Goal: Task Accomplishment & Management: Use online tool/utility

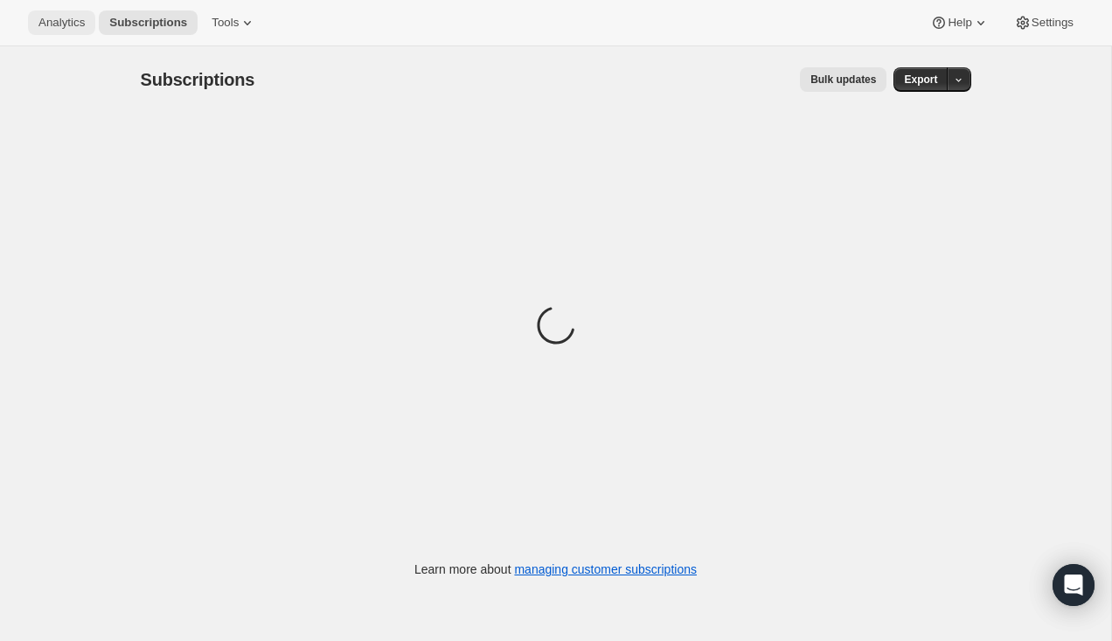
click at [52, 29] on span "Analytics" at bounding box center [61, 23] width 46 height 14
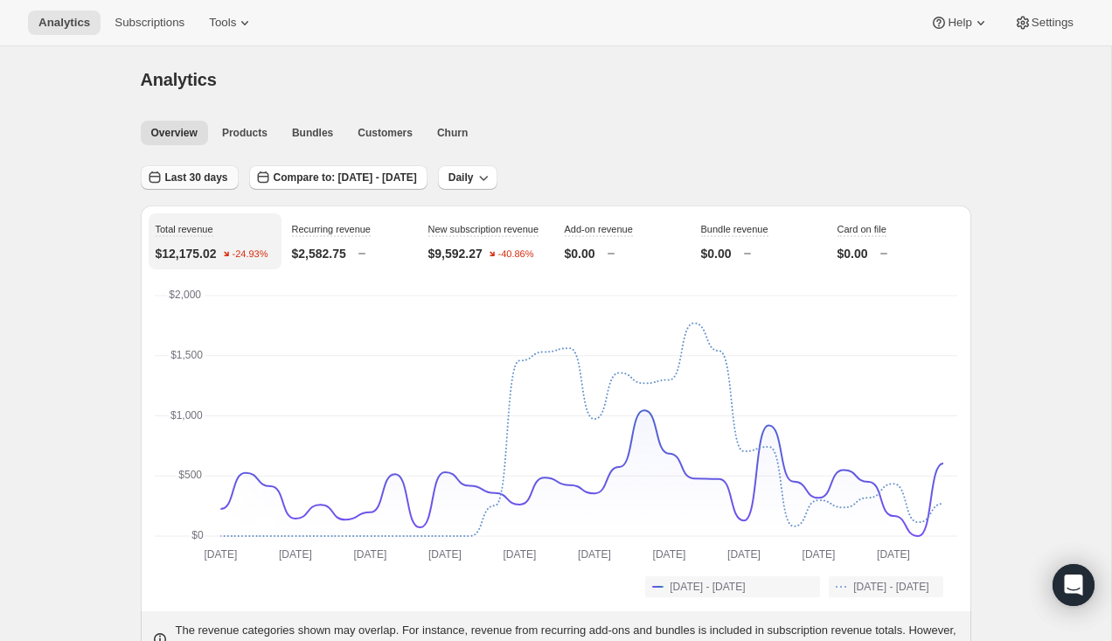
click at [155, 180] on icon "button" at bounding box center [154, 177] width 17 height 17
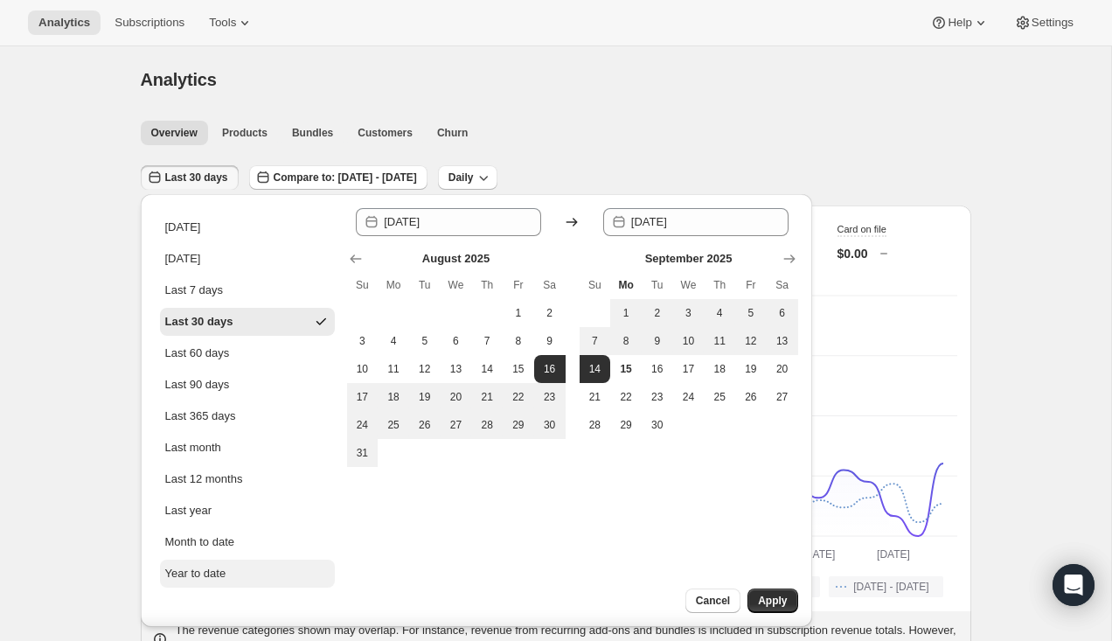
click at [235, 581] on button "Year to date" at bounding box center [247, 573] width 175 height 28
type input "[DATE]"
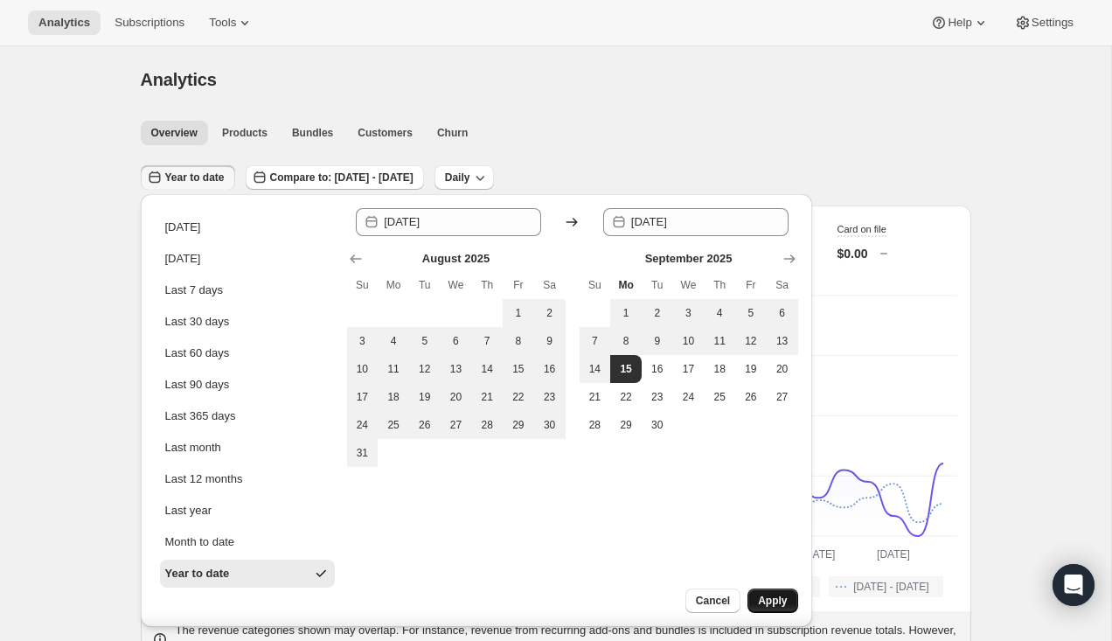
click at [768, 602] on span "Apply" at bounding box center [772, 601] width 29 height 14
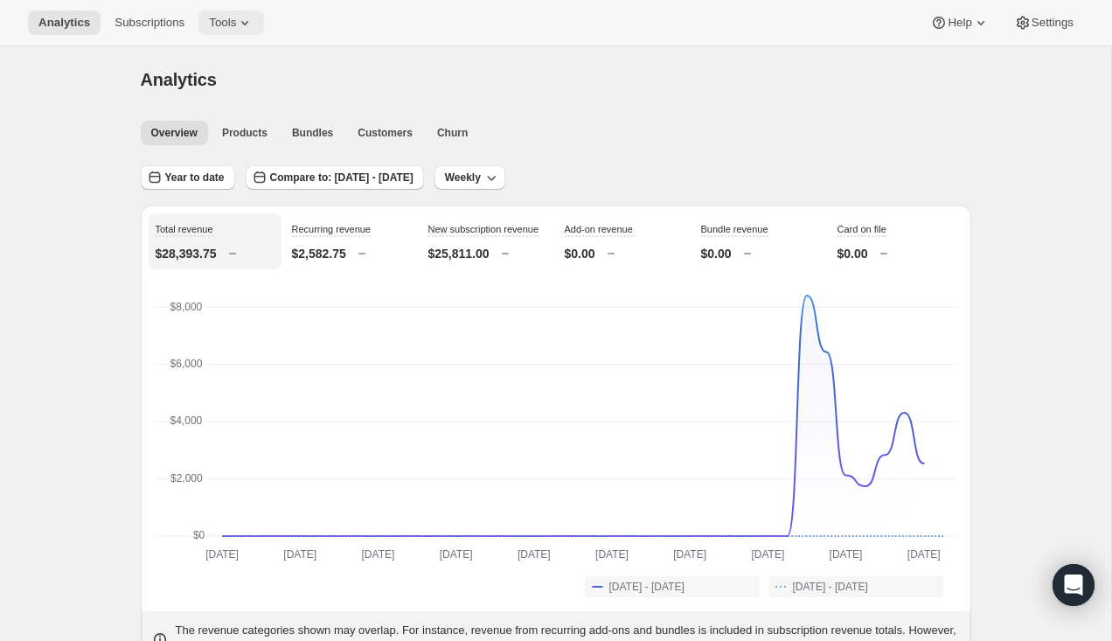
click at [262, 18] on button "Tools" at bounding box center [231, 22] width 66 height 24
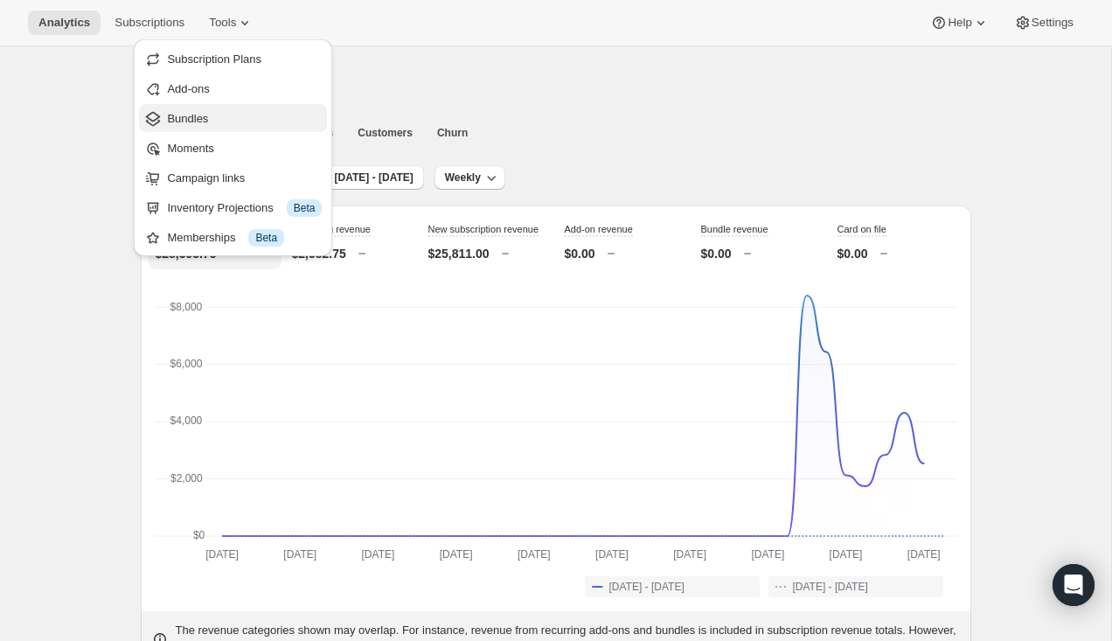
click at [284, 118] on span "Bundles" at bounding box center [244, 118] width 155 height 17
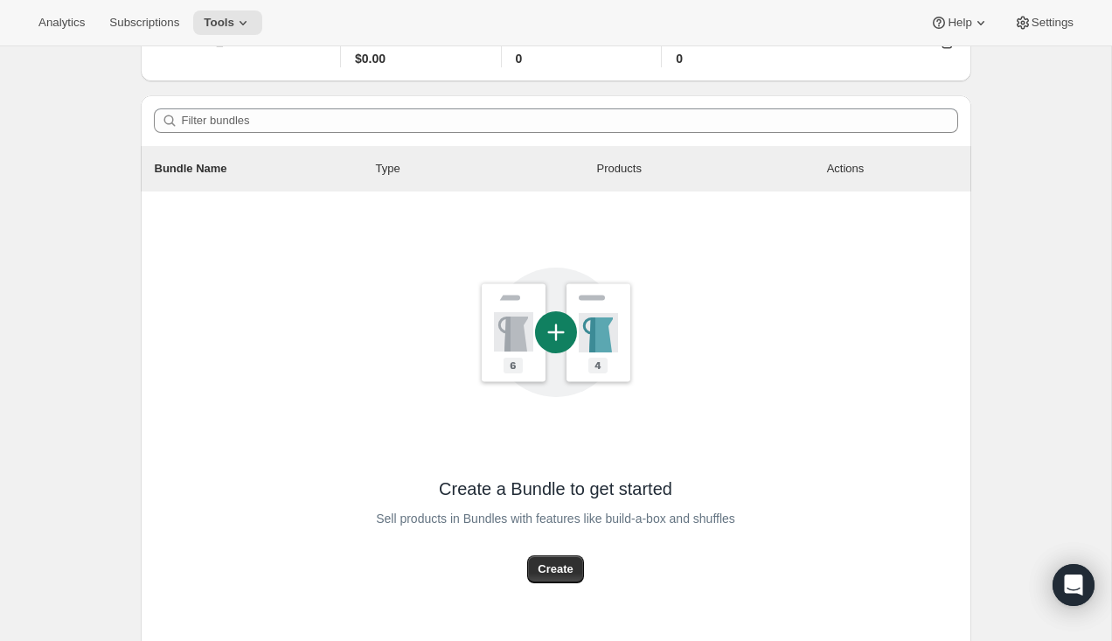
scroll to position [202, 0]
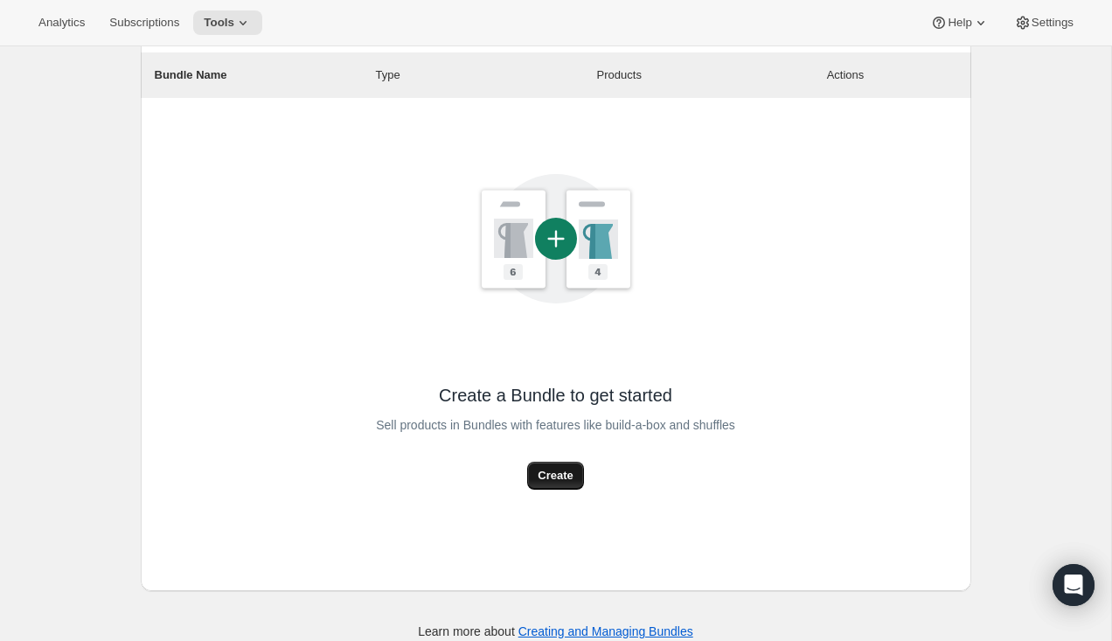
click at [540, 474] on span "Create" at bounding box center [555, 475] width 35 height 17
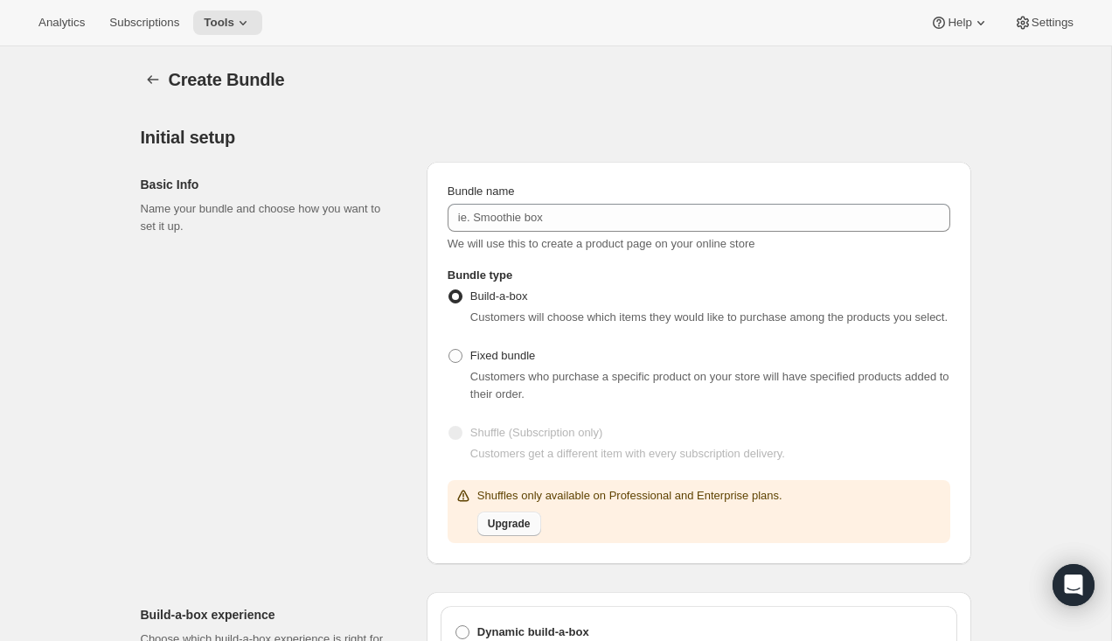
click at [511, 531] on span "Upgrade" at bounding box center [509, 524] width 43 height 14
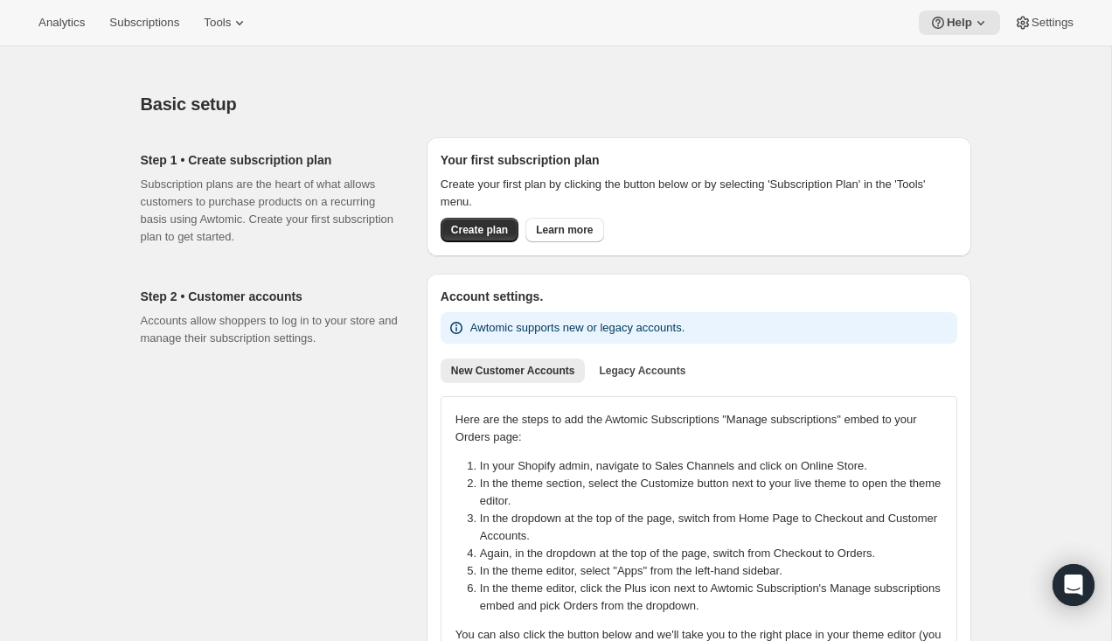
click at [225, 10] on div "Analytics Subscriptions Tools Help Settings" at bounding box center [556, 23] width 1112 height 46
click at [225, 17] on span "Tools" at bounding box center [217, 23] width 27 height 14
